Goal: Complete application form

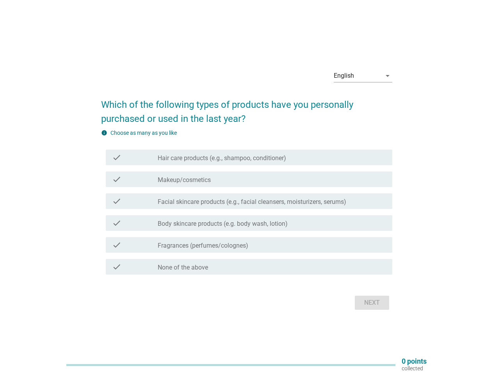
click at [247, 187] on div "check check_box_outline_blank Makeup/cosmetics" at bounding box center [246, 179] width 291 height 22
click at [363, 76] on div "English" at bounding box center [358, 76] width 48 height 12
click at [247, 203] on label "Facial skincare products (e.g., facial cleansers, moisturizers, serums)" at bounding box center [252, 202] width 189 height 8
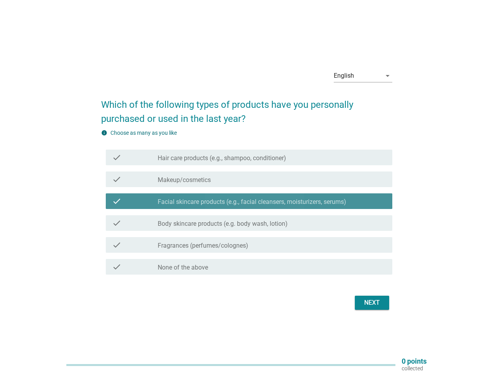
click at [249, 157] on label "Hair care products (e.g., shampoo, conditioner)" at bounding box center [222, 158] width 128 height 8
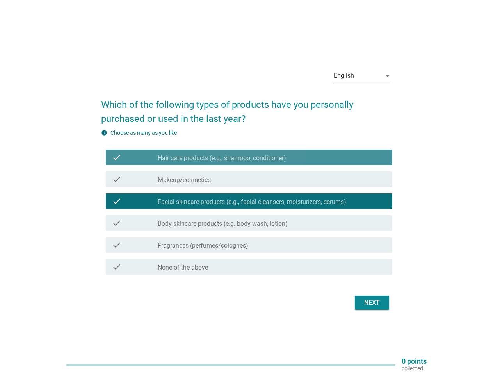
click at [249, 157] on label "Hair care products (e.g., shampoo, conditioner)" at bounding box center [222, 158] width 128 height 8
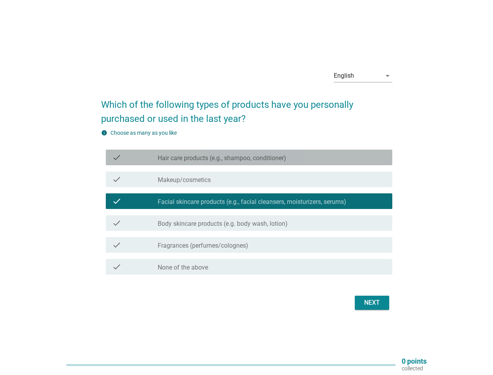
click at [222, 158] on label "Hair care products (e.g., shampoo, conditioner)" at bounding box center [222, 158] width 128 height 8
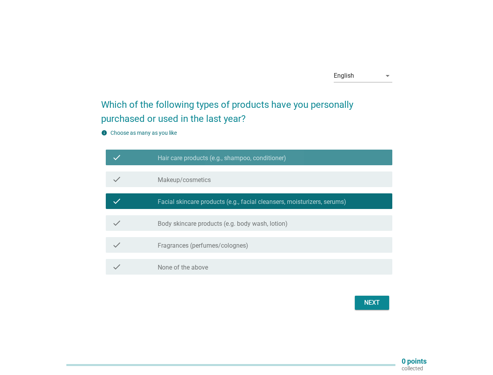
click at [222, 158] on label "Hair care products (e.g., shampoo, conditioner)" at bounding box center [222, 158] width 128 height 8
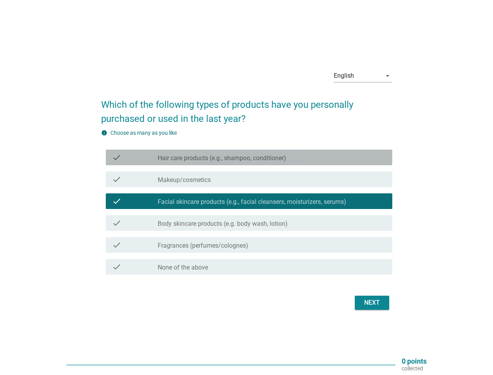
click at [249, 179] on div "check_box_outline_blank Makeup/cosmetics" at bounding box center [272, 179] width 228 height 9
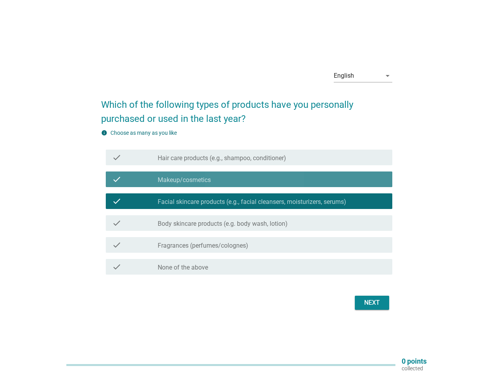
click at [249, 179] on div "check_box_outline_blank Makeup/cosmetics" at bounding box center [272, 179] width 228 height 9
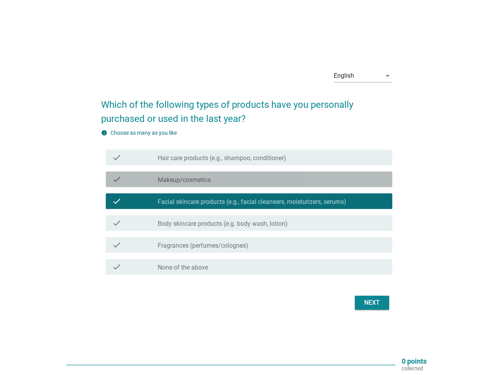
click at [184, 180] on label "Makeup/cosmetics" at bounding box center [184, 180] width 53 height 8
